Goal: Task Accomplishment & Management: Manage account settings

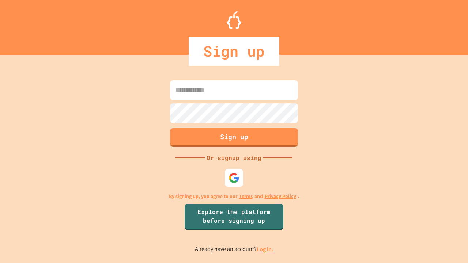
click at [265, 249] on link "Log in." at bounding box center [264, 250] width 17 height 8
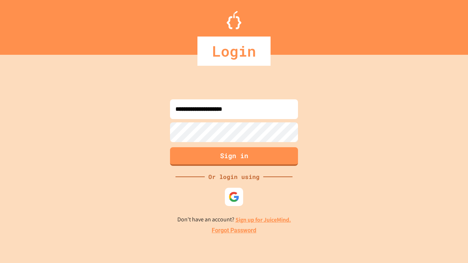
type input "**********"
